Goal: Register for event/course

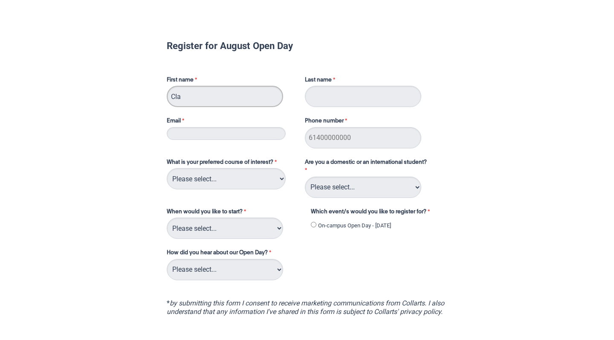
type input "Cian"
type input "e"
type input "Edlinger"
click at [250, 141] on div "Email" at bounding box center [231, 128] width 136 height 26
type input "[EMAIL_ADDRESS][DOMAIN_NAME]"
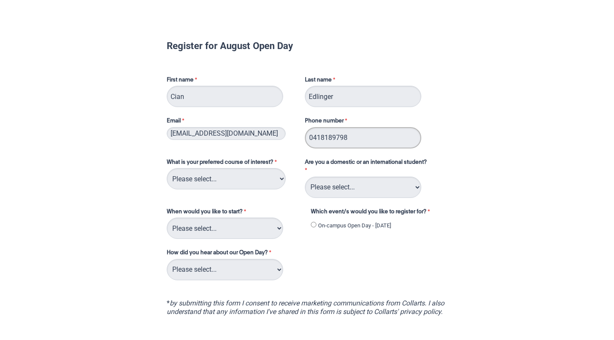
type input "0418189798"
select select "tfa_111"
select select "tfa_126"
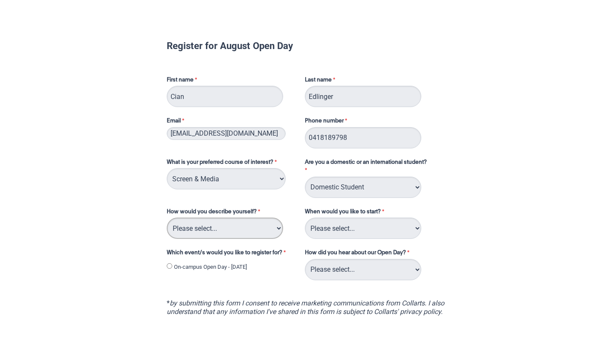
select select "tfa_69"
select select "tfa_234"
select select "tfa_137"
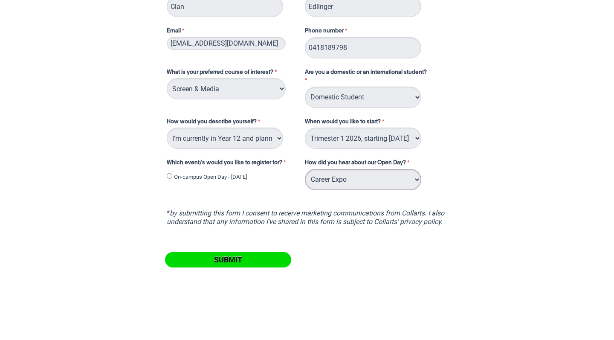
scroll to position [92, 0]
click at [169, 179] on input "On-campus Open Day - [DATE]" at bounding box center [170, 176] width 6 height 6
radio input "true"
